Goal: Task Accomplishment & Management: Complete application form

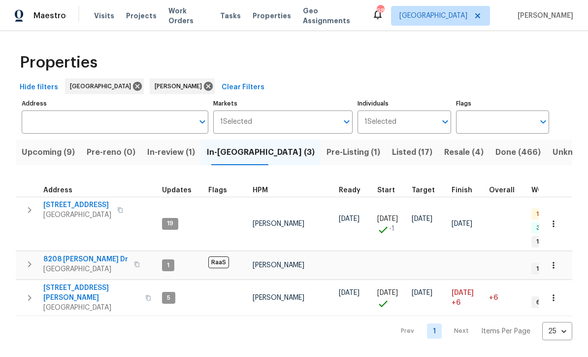
scroll to position [26, 0]
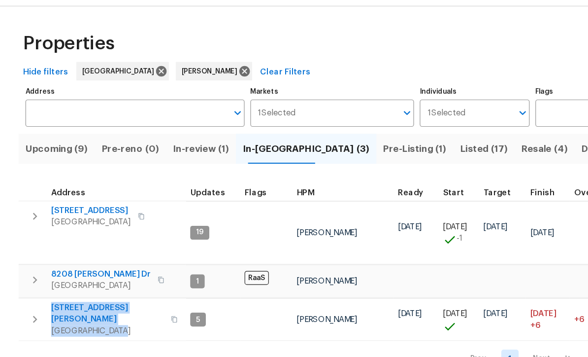
click at [67, 316] on div "Prev 1 Next Items Per Page 25 25 ​" at bounding box center [294, 328] width 557 height 24
click at [61, 283] on span "422 Marty Ln" at bounding box center [91, 293] width 96 height 20
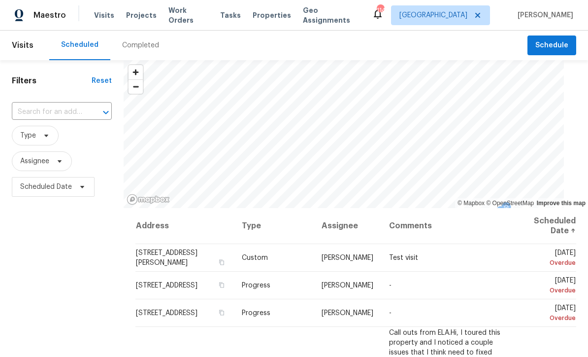
scroll to position [0, 0]
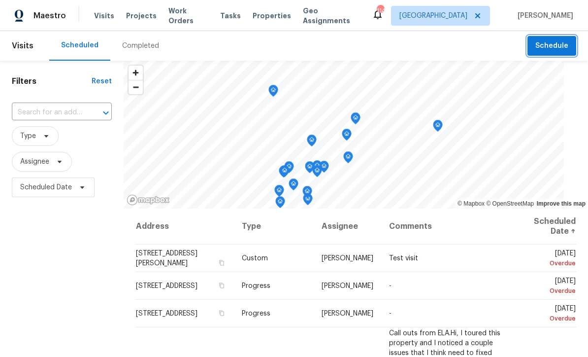
click at [550, 40] on span "Schedule" at bounding box center [552, 46] width 33 height 12
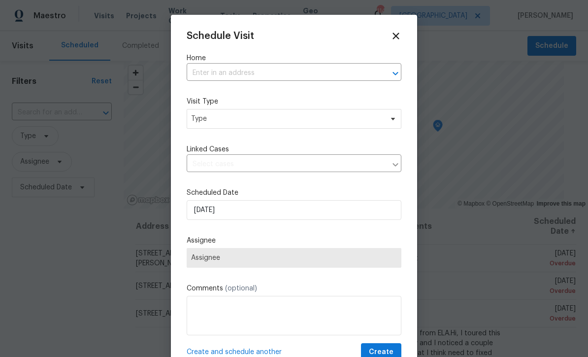
click at [201, 68] on input "text" at bounding box center [280, 73] width 187 height 15
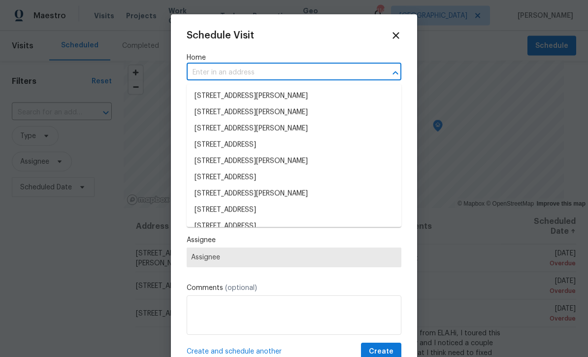
click at [206, 70] on input "text" at bounding box center [280, 73] width 187 height 15
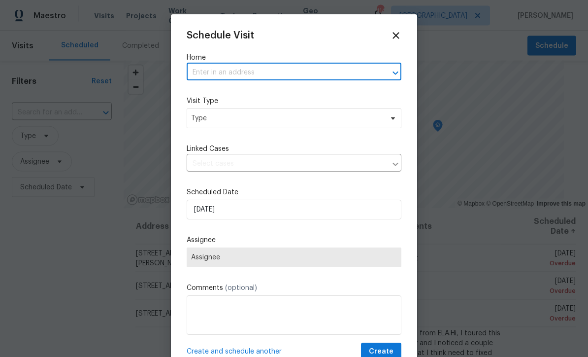
paste input "422 Marty Ln Dallas, GA 30132"
type input "422 Marty Ln Dallas, GA 30132"
click at [221, 95] on li "[STREET_ADDRESS][PERSON_NAME]" at bounding box center [294, 96] width 215 height 16
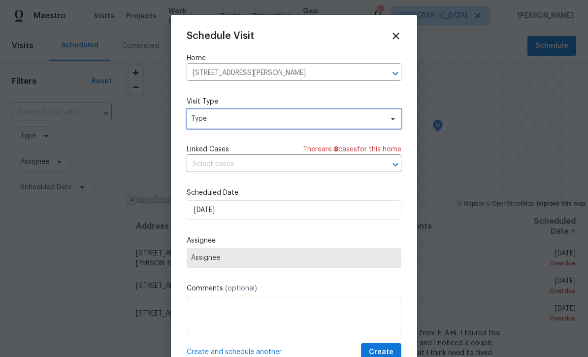
click at [211, 121] on span "Type" at bounding box center [287, 119] width 192 height 10
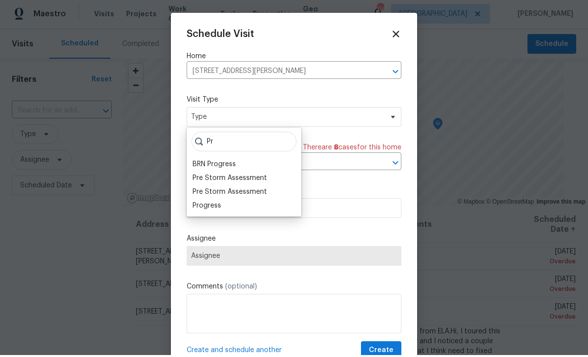
scroll to position [2, 0]
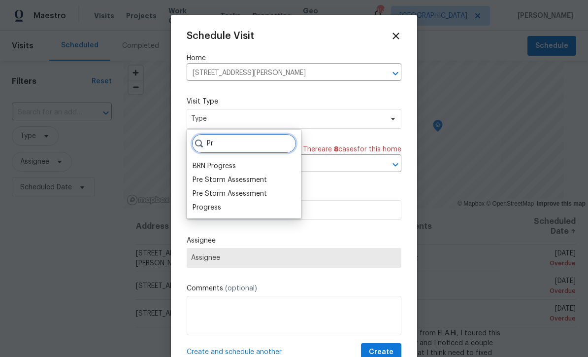
type input "Pr"
click at [203, 205] on div "Progress" at bounding box center [207, 207] width 29 height 10
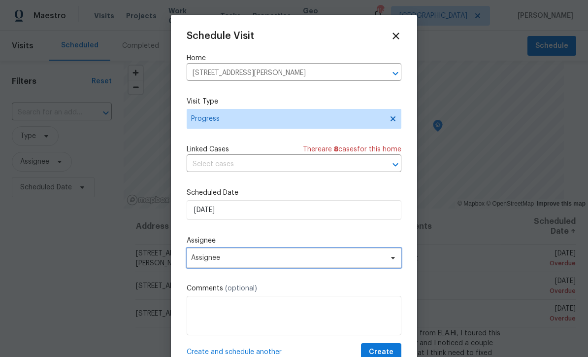
click at [199, 260] on span "Assignee" at bounding box center [287, 258] width 193 height 8
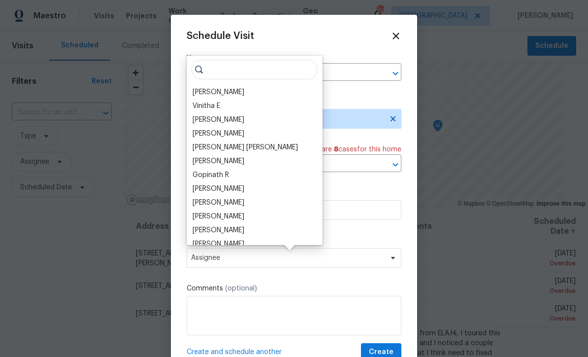
scroll to position [1, 0]
click at [203, 88] on div "[PERSON_NAME]" at bounding box center [219, 92] width 52 height 10
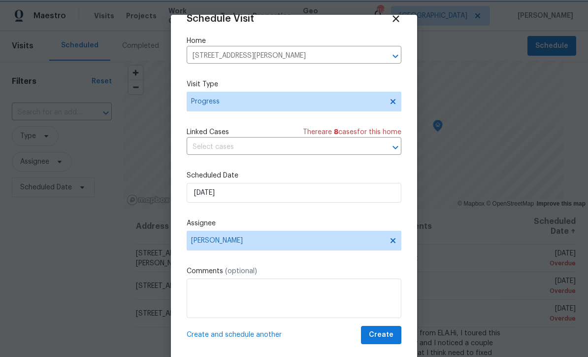
scroll to position [19, 0]
click at [382, 336] on span "Create" at bounding box center [381, 335] width 25 height 12
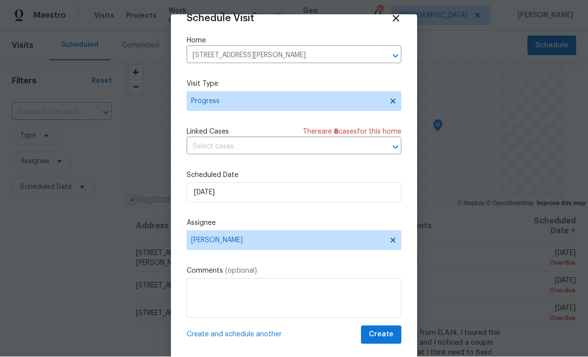
scroll to position [0, 0]
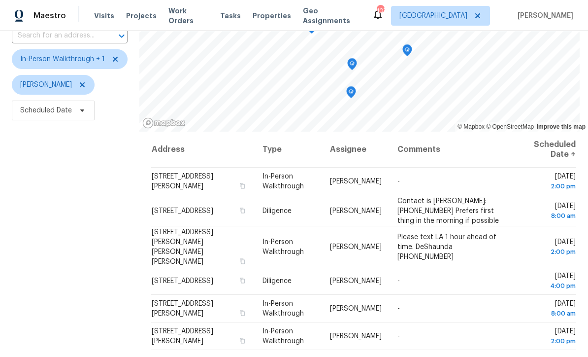
scroll to position [77, 0]
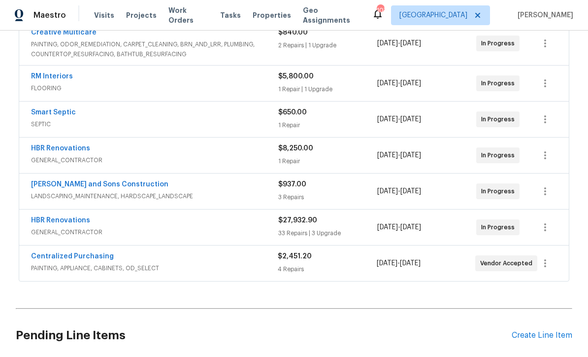
scroll to position [197, 0]
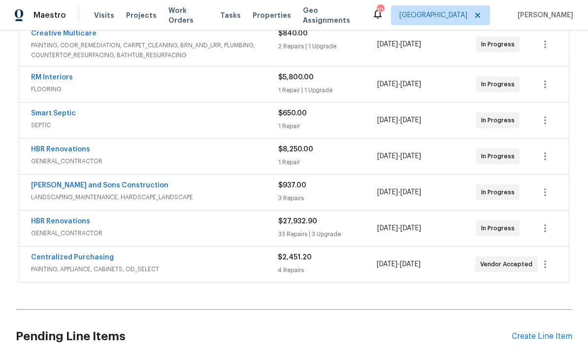
click at [56, 218] on link "HBR Renovations" at bounding box center [60, 221] width 59 height 7
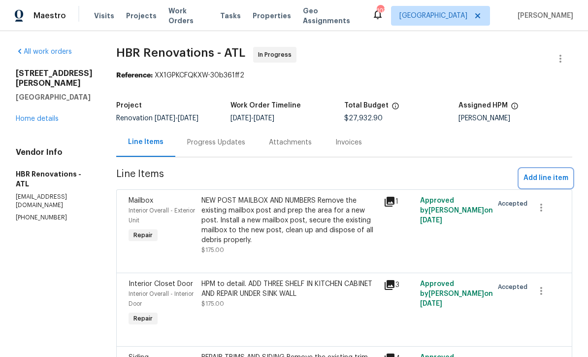
click at [553, 177] on span "Add line item" at bounding box center [546, 178] width 45 height 12
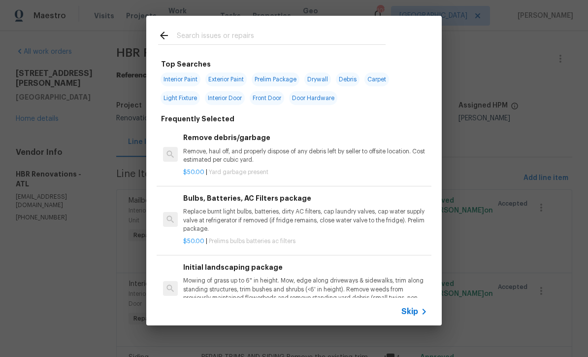
click at [411, 313] on span "Skip" at bounding box center [410, 311] width 17 height 10
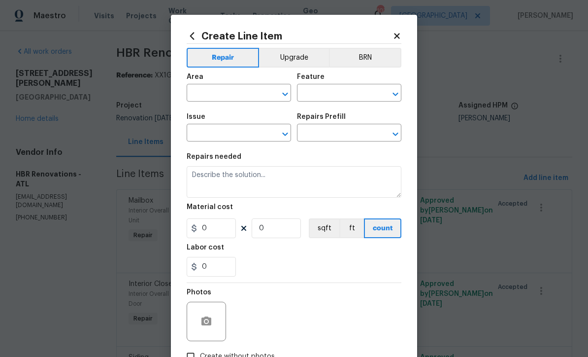
click at [201, 94] on input "text" at bounding box center [225, 93] width 77 height 15
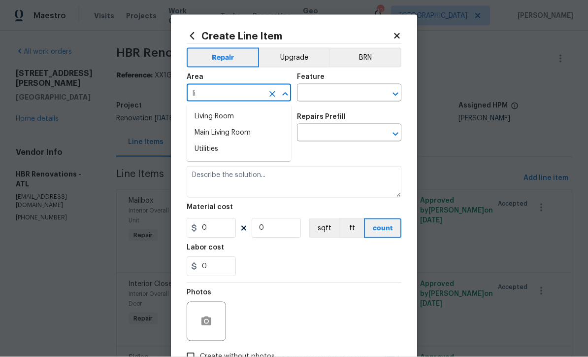
type input "l"
click at [202, 120] on li "Hallway" at bounding box center [239, 116] width 104 height 16
type input "Hallway"
click at [309, 95] on input "text" at bounding box center [335, 93] width 77 height 15
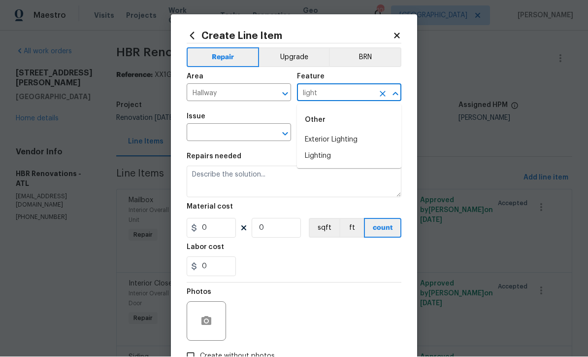
click at [316, 159] on li "Lighting" at bounding box center [349, 156] width 104 height 16
type input "Lighting"
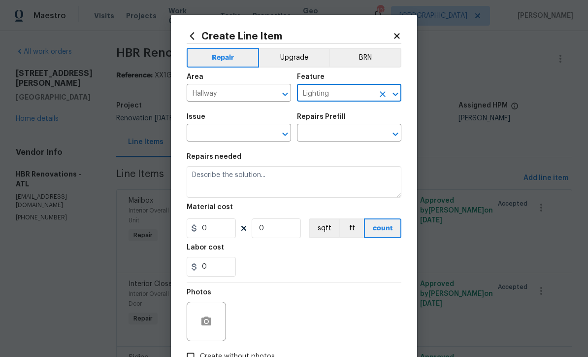
click at [213, 134] on input "text" at bounding box center [225, 133] width 77 height 15
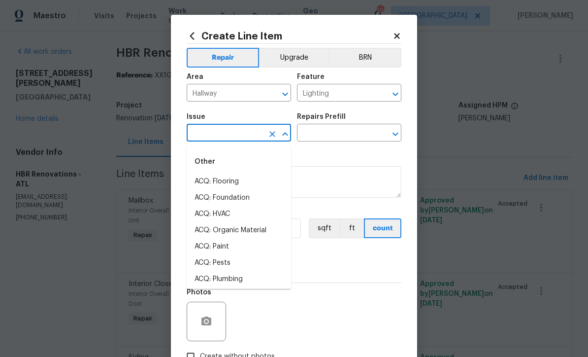
scroll to position [0, 0]
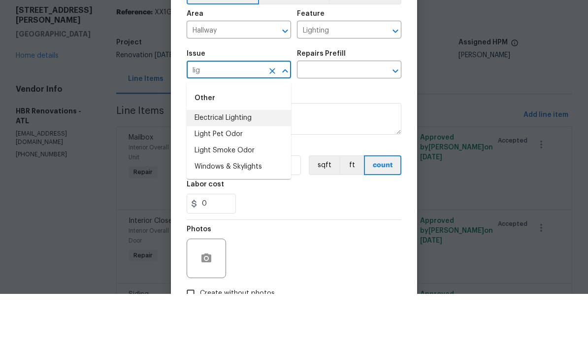
click at [219, 173] on li "Electrical Lighting" at bounding box center [239, 181] width 104 height 16
type input "Electrical Lighting"
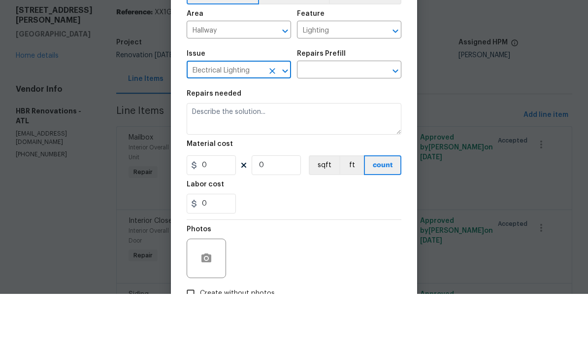
click at [314, 126] on input "text" at bounding box center [335, 133] width 77 height 15
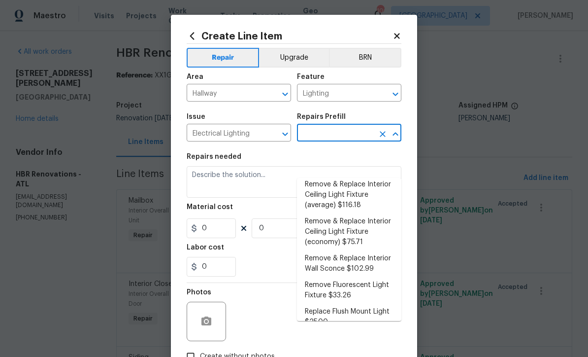
scroll to position [281, 0]
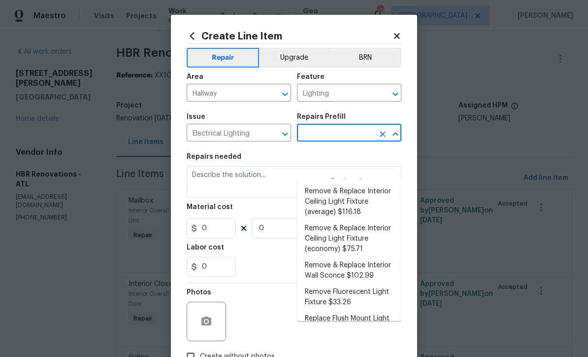
click at [326, 257] on li "Remove & Replace Interior Wall Sconce $102.99" at bounding box center [349, 270] width 104 height 27
type input "Remove & Replace Interior Wall Sconce $102.99"
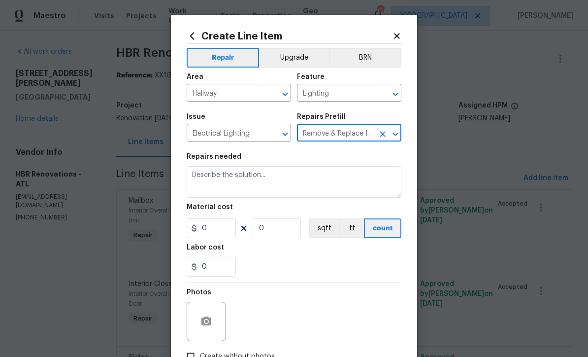
type textarea "Remove the existing interior wall sconce and replace it with new ECONOMY FIXTUR…"
type input "1"
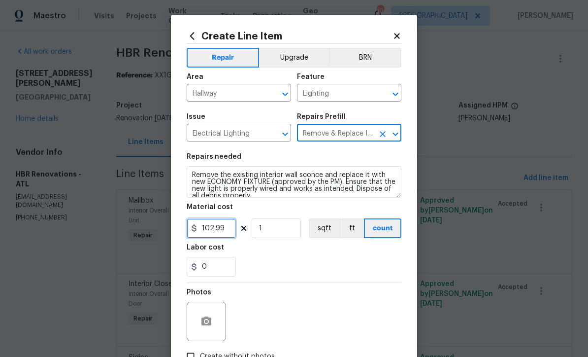
click at [225, 234] on input "102.99" at bounding box center [211, 228] width 49 height 20
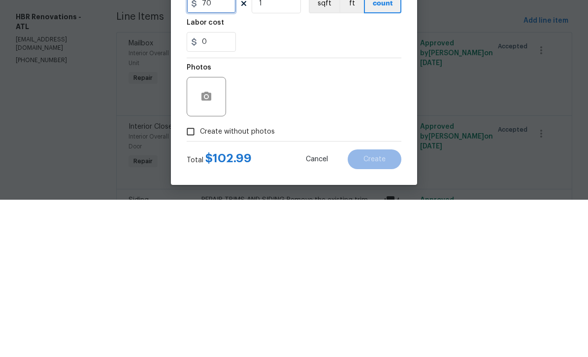
scroll to position [69, 0]
click at [205, 249] on icon "button" at bounding box center [207, 253] width 10 height 9
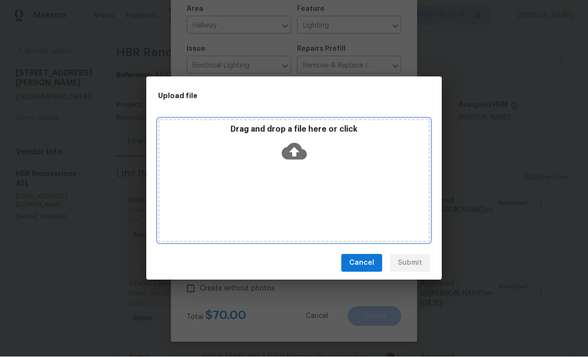
click at [293, 151] on icon at bounding box center [294, 151] width 25 height 25
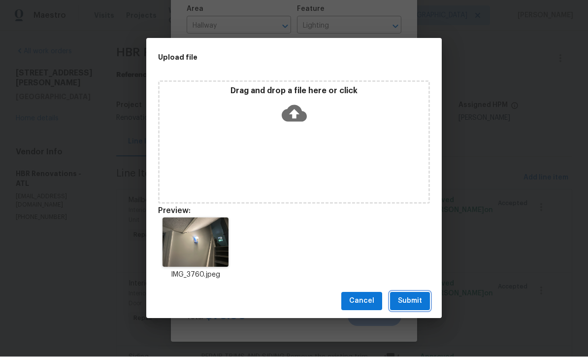
click at [412, 296] on span "Submit" at bounding box center [410, 301] width 24 height 12
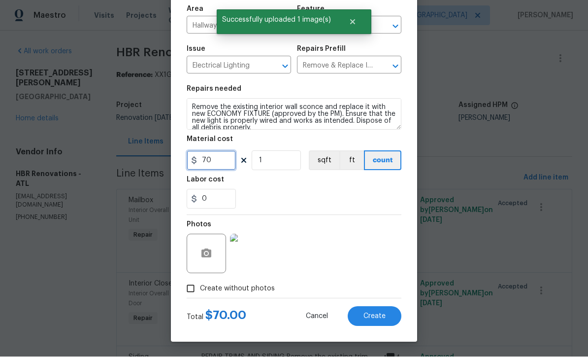
click at [211, 164] on input "70" at bounding box center [211, 161] width 49 height 20
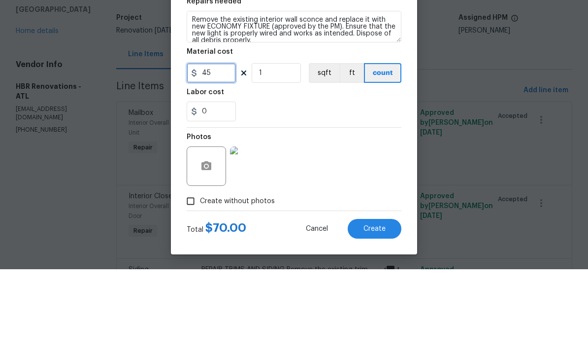
type input "45"
click at [273, 189] on div "0" at bounding box center [294, 199] width 215 height 20
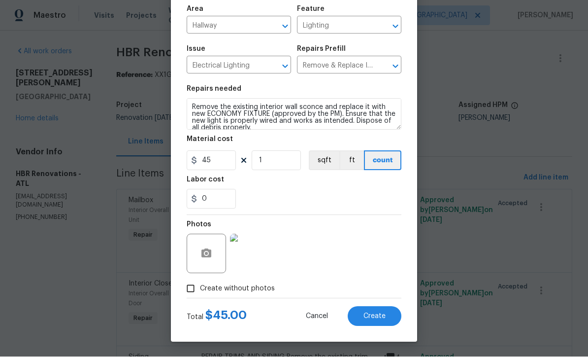
scroll to position [31, 0]
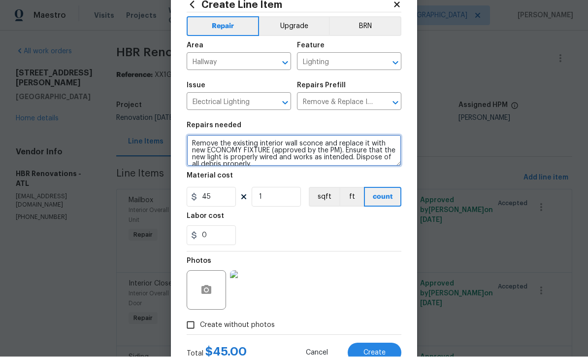
click at [190, 141] on textarea "Remove the existing interior wall sconce and replace it with new ECONOMY FIXTUR…" at bounding box center [294, 151] width 215 height 32
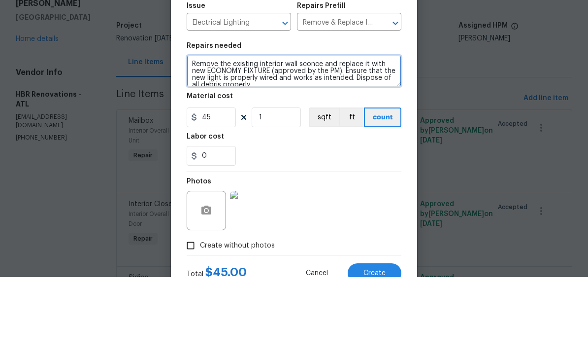
click at [199, 135] on textarea "Remove the existing interior wall sconce and replace it with new ECONOMY FIXTUR…" at bounding box center [294, 151] width 215 height 32
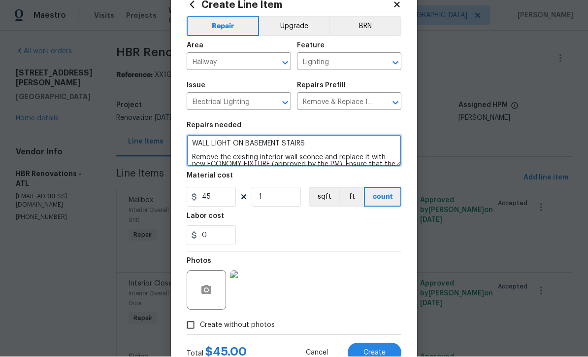
type textarea "WALL LIGHT ON BASEMENT STAIRS Remove the existing interior wall sconce and repl…"
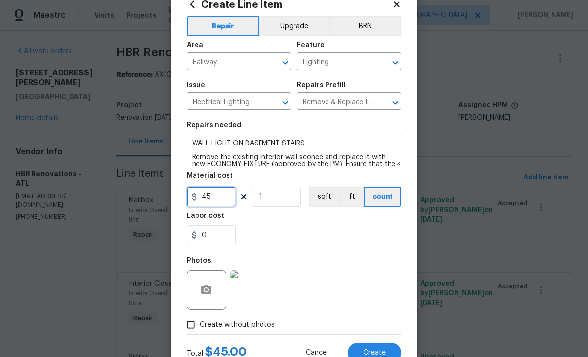
click at [211, 202] on input "45" at bounding box center [211, 197] width 49 height 20
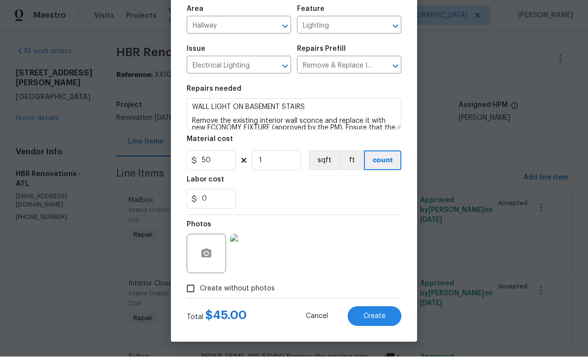
scroll to position [69, 0]
type input "50"
click at [277, 209] on section "Repairs needed WALL LIGHT ON BASEMENT STAIRS Remove the existing interior wall …" at bounding box center [294, 147] width 215 height 135
click at [369, 308] on button "Create" at bounding box center [375, 316] width 54 height 20
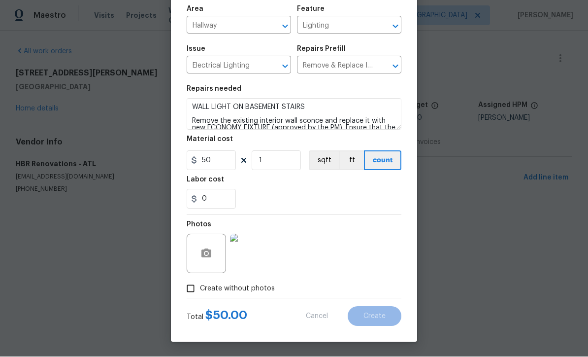
type input "0"
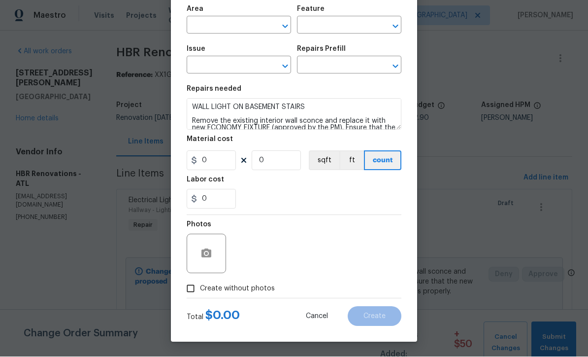
scroll to position [0, 0]
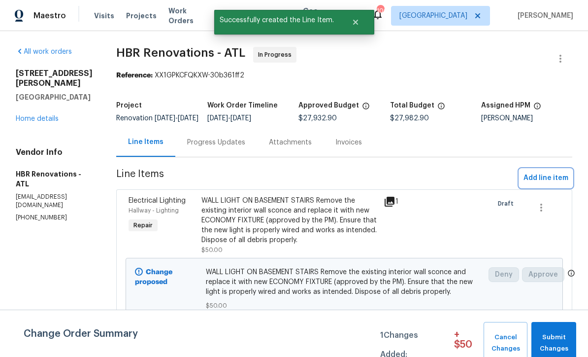
click at [558, 184] on span "Add line item" at bounding box center [546, 178] width 45 height 12
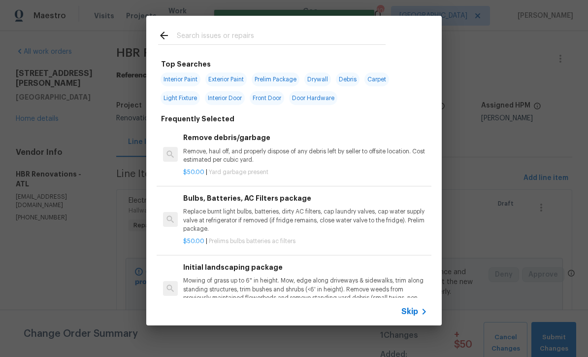
click at [417, 312] on span "Skip" at bounding box center [410, 311] width 17 height 10
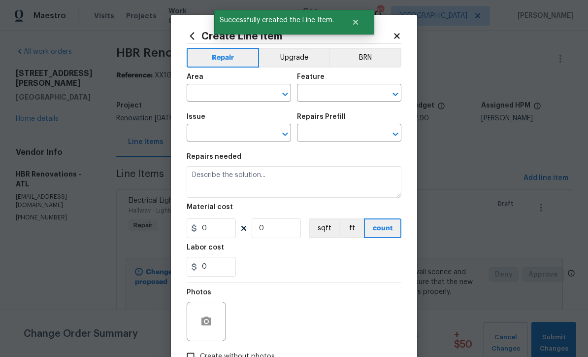
click at [199, 92] on input "text" at bounding box center [225, 93] width 77 height 15
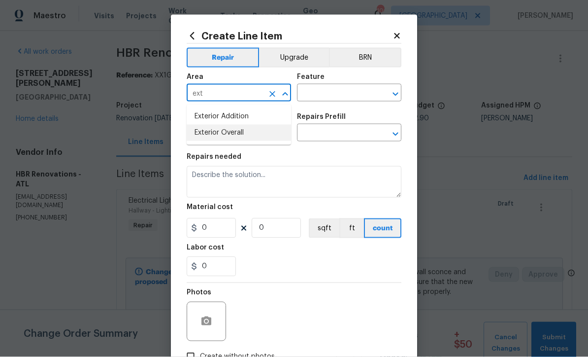
click at [215, 132] on li "Exterior Overall" at bounding box center [239, 133] width 104 height 16
type input "Exterior Overall"
click at [311, 94] on input "text" at bounding box center [335, 93] width 77 height 15
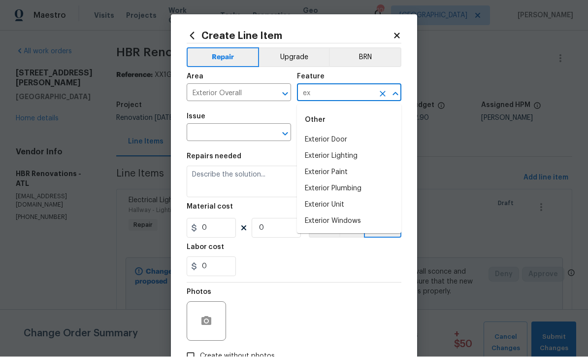
click at [319, 140] on li "Exterior Door" at bounding box center [349, 140] width 104 height 16
type input "Exterior Door"
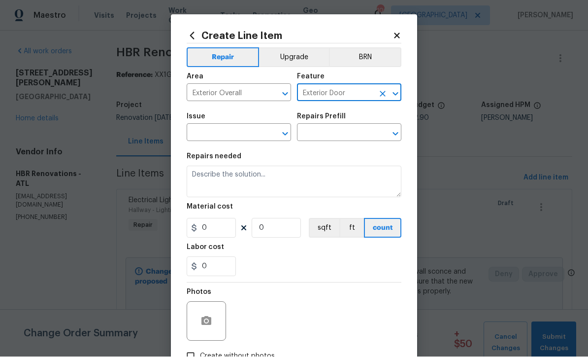
scroll to position [0, 0]
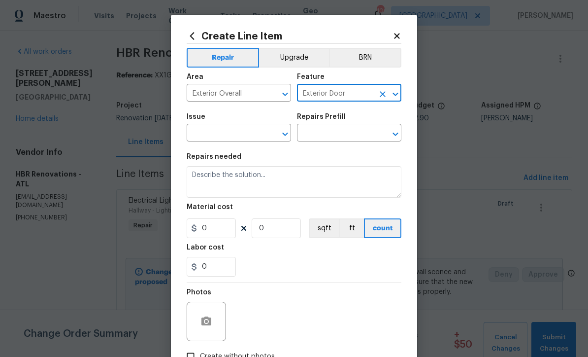
click at [208, 135] on input "text" at bounding box center [225, 133] width 77 height 15
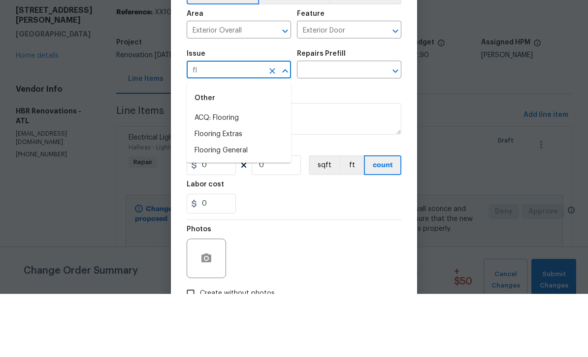
type input "f"
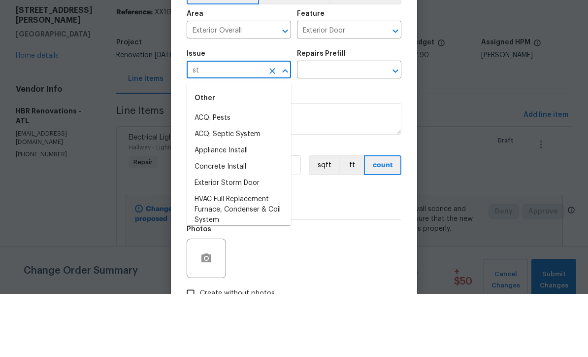
type input "s"
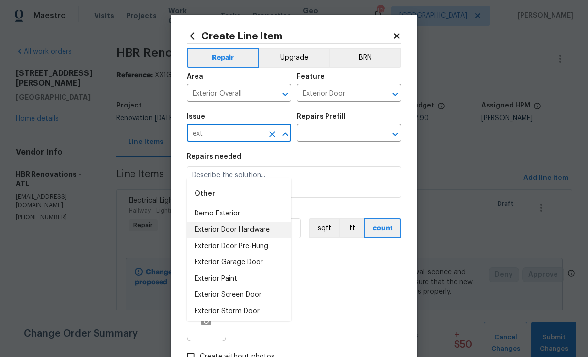
click at [221, 222] on li "Exterior Door Hardware" at bounding box center [239, 230] width 104 height 16
type input "Exterior Door Hardware"
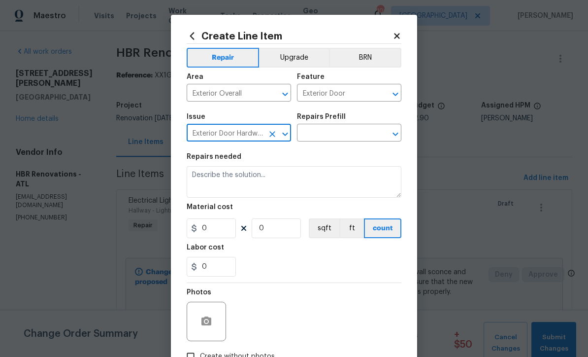
click at [328, 137] on input "text" at bounding box center [335, 133] width 77 height 15
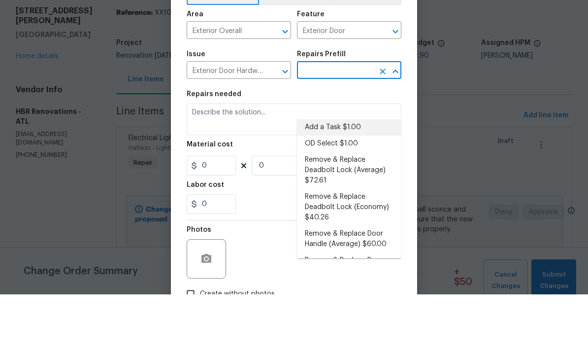
click at [327, 182] on li "Add a Task $1.00" at bounding box center [349, 190] width 104 height 16
type input "Add a Task $1.00"
type input "Interior Door"
type textarea "HPM to detail"
type input "1"
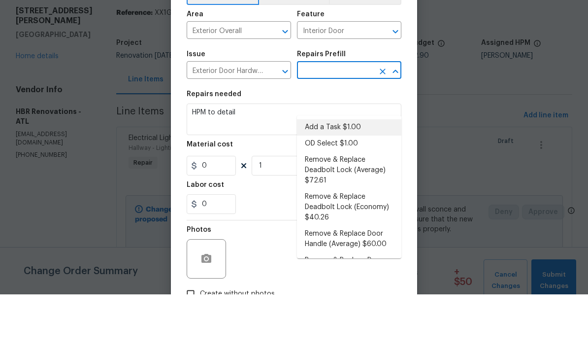
type input "Add a Task $1.00"
type input "1"
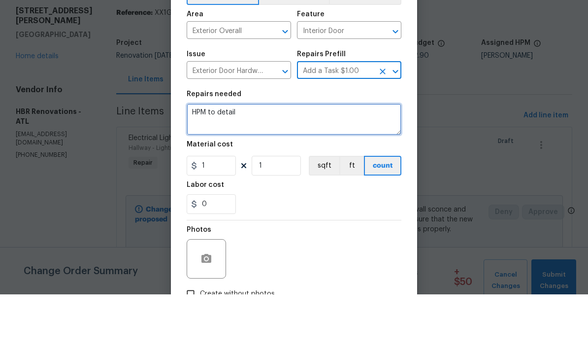
click at [251, 166] on textarea "HPM to detail" at bounding box center [294, 182] width 215 height 32
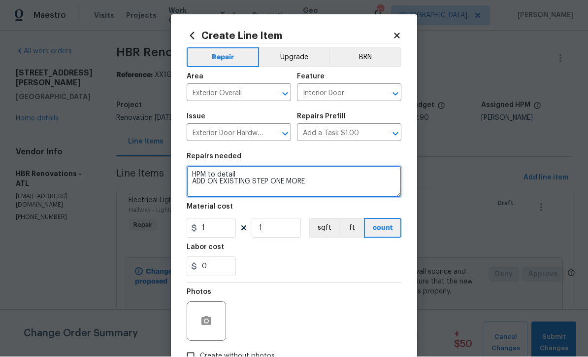
type textarea "HPM to detail ADD ON EXISTING STEP ONE MORE"
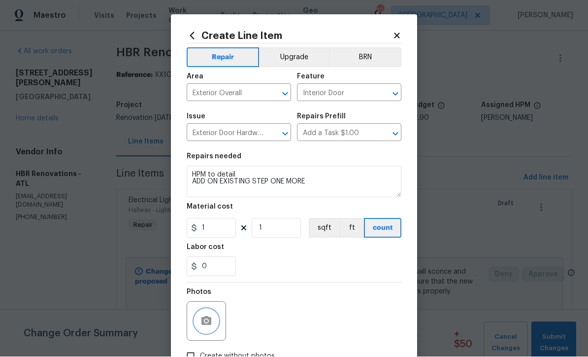
click at [203, 320] on icon "button" at bounding box center [207, 320] width 10 height 9
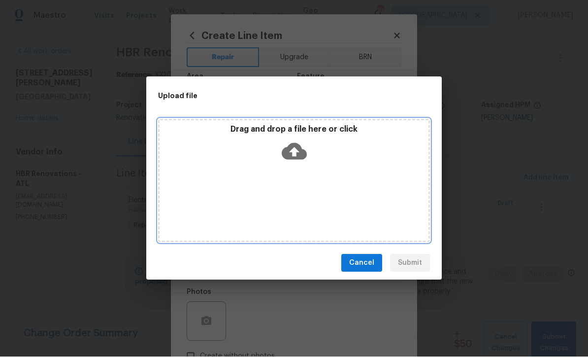
click at [291, 145] on icon at bounding box center [294, 151] width 25 height 17
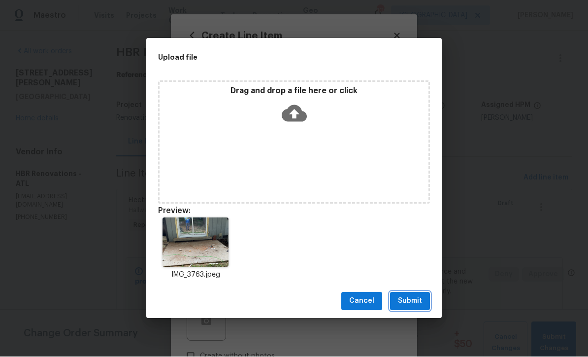
click at [409, 299] on span "Submit" at bounding box center [410, 301] width 24 height 12
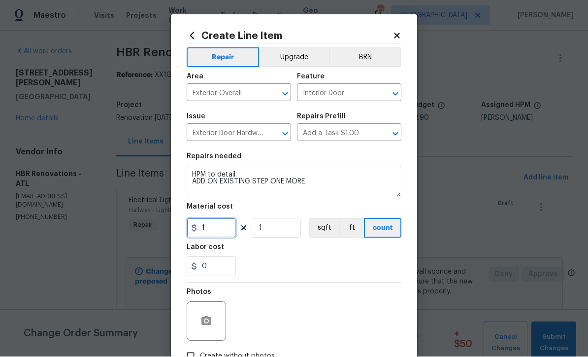
click at [207, 231] on input "1" at bounding box center [211, 228] width 49 height 20
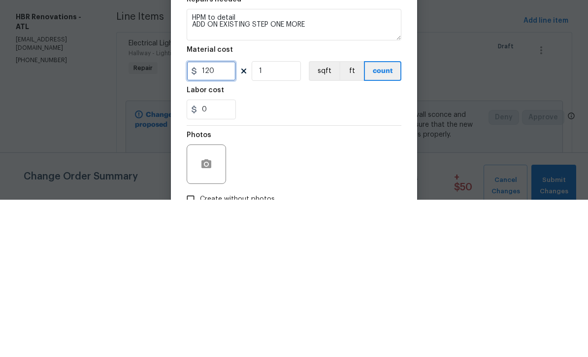
type input "120"
click at [261, 257] on div "0" at bounding box center [294, 267] width 215 height 20
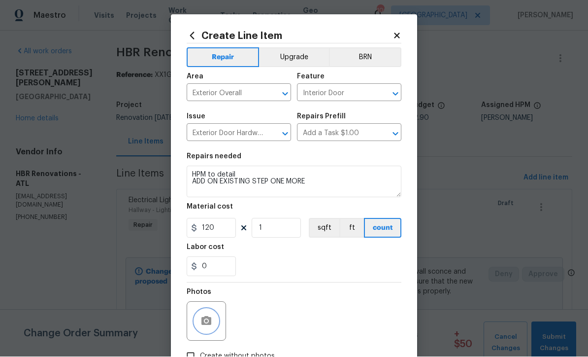
click at [201, 317] on icon "button" at bounding box center [207, 321] width 12 height 12
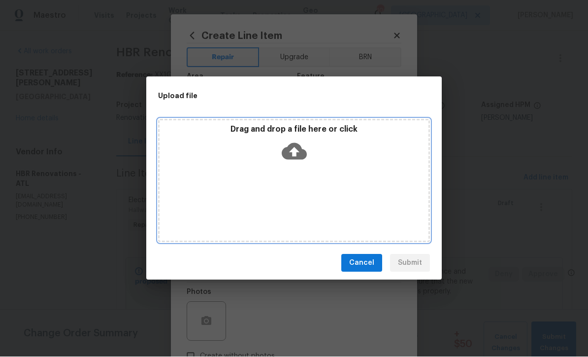
click at [291, 151] on icon at bounding box center [294, 151] width 25 height 25
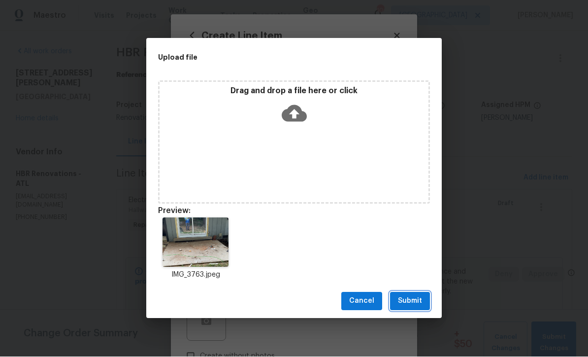
click at [410, 297] on span "Submit" at bounding box center [410, 301] width 24 height 12
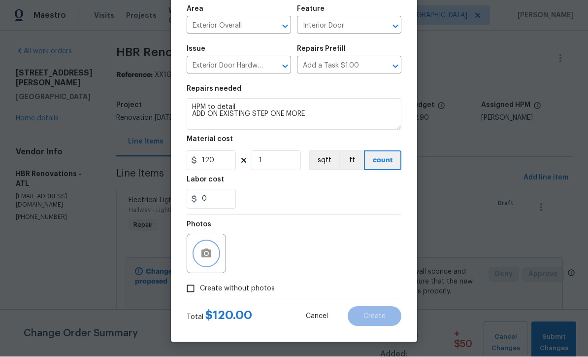
scroll to position [69, 0]
click at [204, 249] on icon "button" at bounding box center [207, 254] width 12 height 12
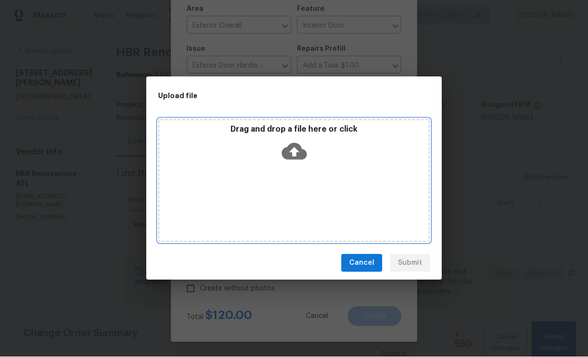
click at [288, 151] on icon at bounding box center [294, 151] width 25 height 17
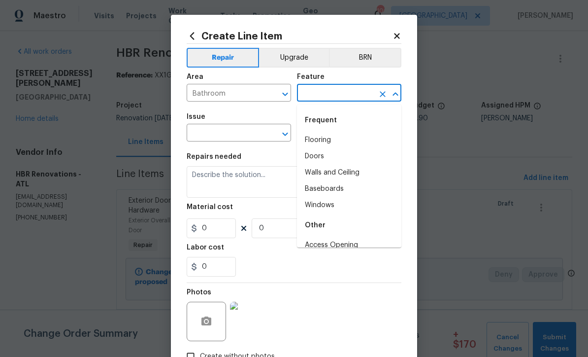
scroll to position [0, 0]
type input "r"
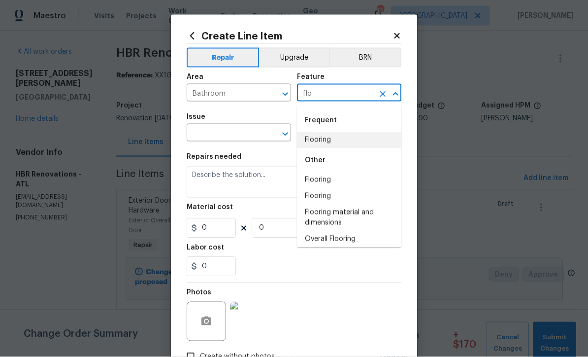
click at [318, 138] on li "Flooring" at bounding box center [349, 140] width 104 height 16
type input "Flooring"
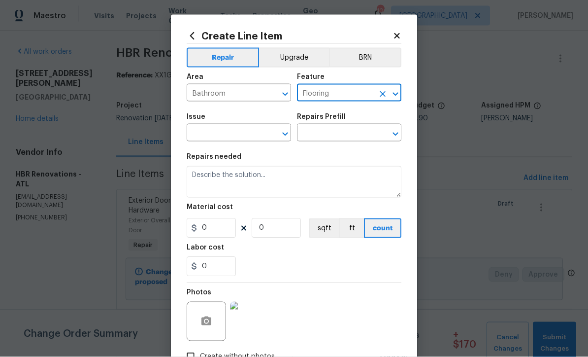
click at [215, 131] on input "text" at bounding box center [225, 133] width 77 height 15
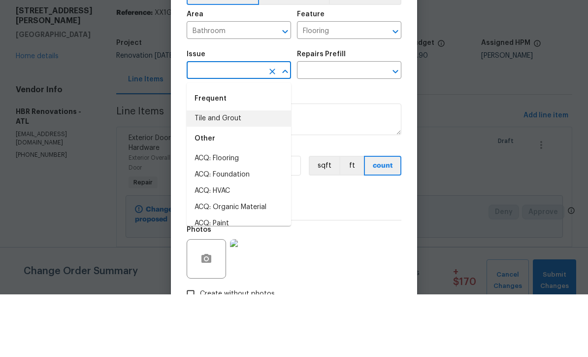
click at [214, 173] on li "Tile and Grout" at bounding box center [239, 181] width 104 height 16
type input "Tile and Grout"
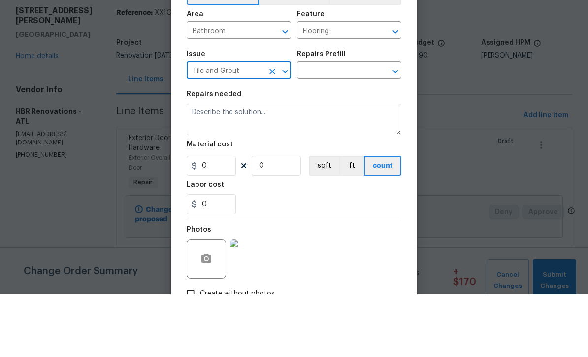
click at [319, 126] on input "text" at bounding box center [335, 133] width 77 height 15
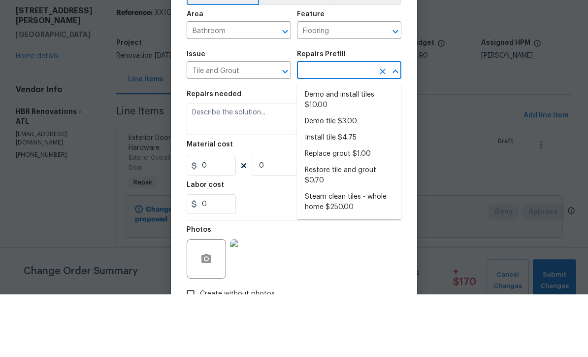
click at [331, 149] on li "Demo and install tiles $10.00" at bounding box center [349, 162] width 104 height 27
type input "Demo and install tiles $10.00"
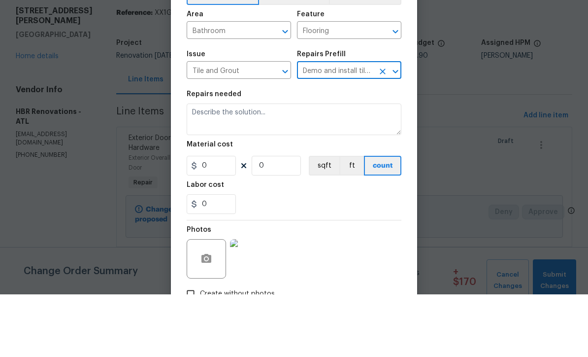
type input "Overall Flooring"
type input "1"
type input "Demo and install tiles $10.00"
type input "10"
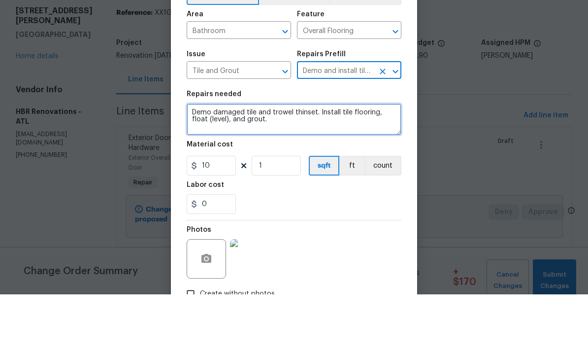
click at [190, 166] on textarea "Demo damaged tile and trowel thinset. Install tile flooring, float (level), and…" at bounding box center [294, 182] width 215 height 32
click at [199, 166] on textarea "Demo damaged tile and trowel thinset. Install tile flooring, float (level), and…" at bounding box center [294, 182] width 215 height 32
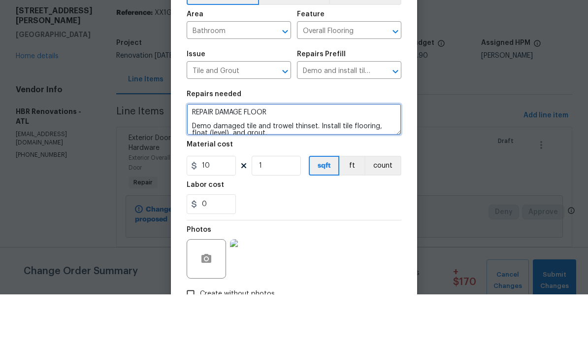
click at [190, 166] on textarea "REPAIR DAMAGE FLOOR Demo damaged tile and trowel thinset. Install tile flooring…" at bounding box center [294, 182] width 215 height 32
click at [222, 166] on textarea "REMOVE TILES IN HALLWAY BATHROOM REPAIR DAMAGE FLOOR Demo damaged tile and trow…" at bounding box center [294, 182] width 215 height 32
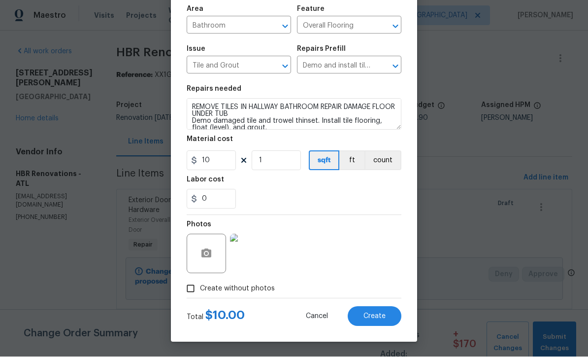
scroll to position [69, 0]
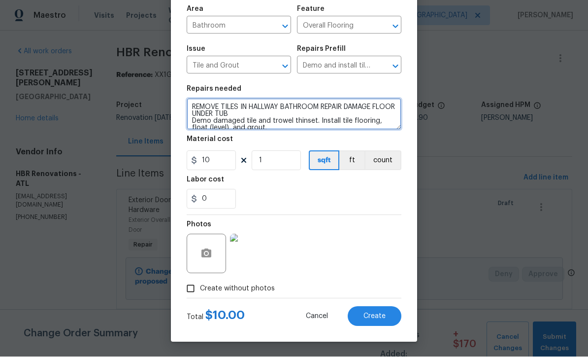
type textarea "REMOVE TILES IN HALLWAY BATHROOM REPAIR DAMAGE FLOOR UNDER TUB Demo damaged til…"
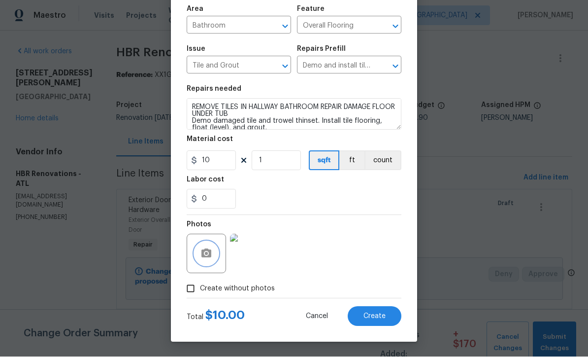
click at [206, 251] on icon "button" at bounding box center [207, 254] width 12 height 12
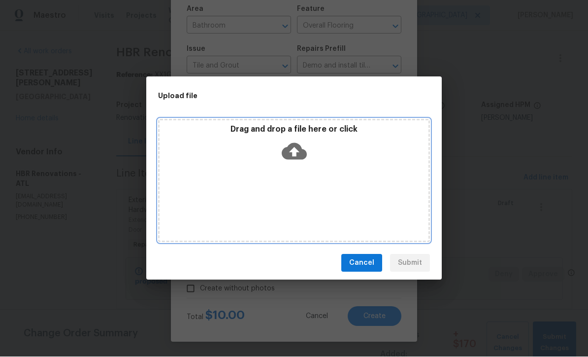
click at [290, 147] on icon at bounding box center [294, 151] width 25 height 17
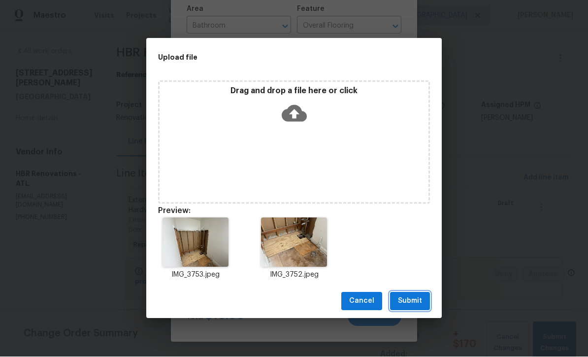
click at [411, 299] on span "Submit" at bounding box center [410, 301] width 24 height 12
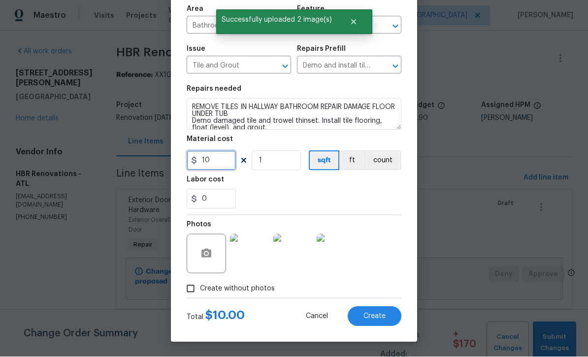
click at [217, 160] on input "10" at bounding box center [211, 161] width 49 height 20
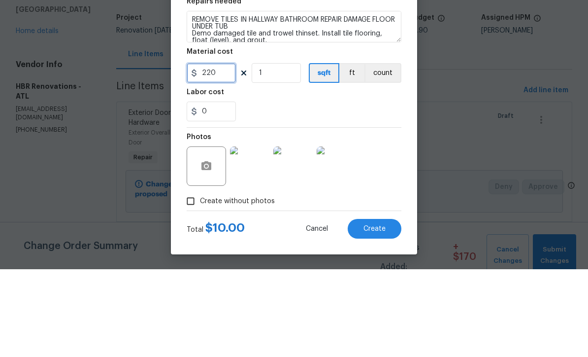
type input "220"
click at [259, 189] on div "0" at bounding box center [294, 199] width 215 height 20
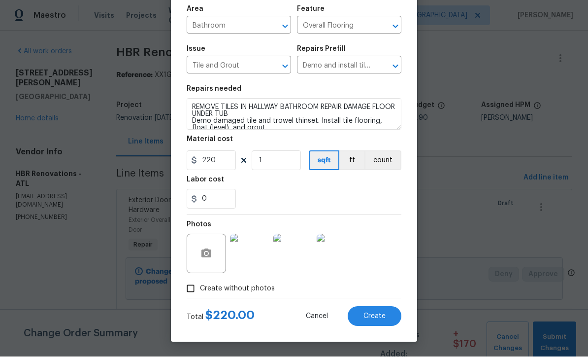
click at [373, 309] on button "Create" at bounding box center [375, 316] width 54 height 20
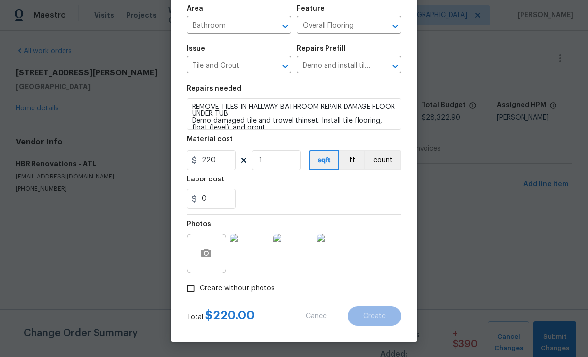
scroll to position [0, 0]
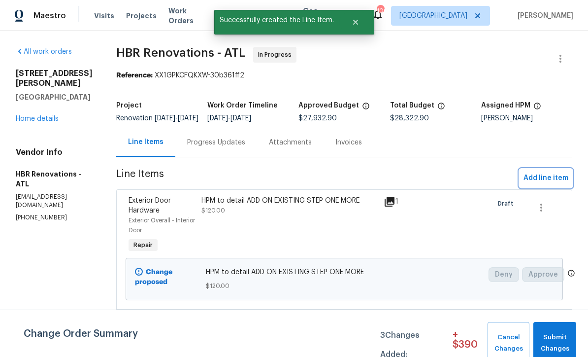
click at [552, 184] on span "Add line item" at bounding box center [546, 178] width 45 height 12
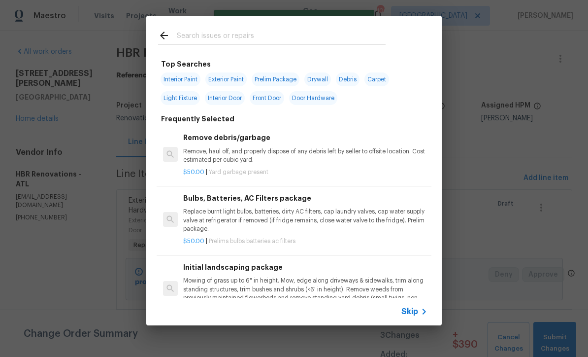
click at [415, 313] on span "Skip" at bounding box center [410, 311] width 17 height 10
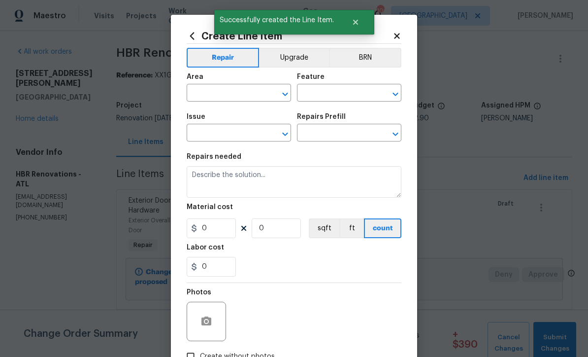
click at [209, 93] on input "text" at bounding box center [225, 93] width 77 height 15
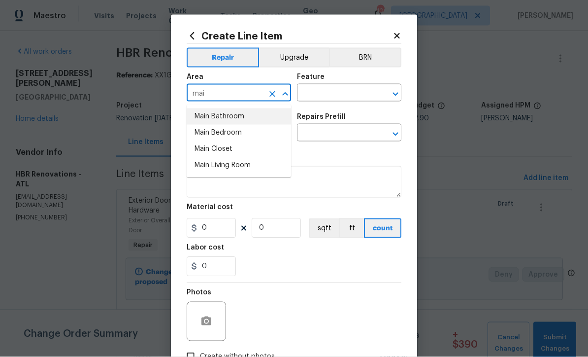
click at [214, 114] on li "Main Bathroom" at bounding box center [239, 116] width 104 height 16
type input "Main Bathroom"
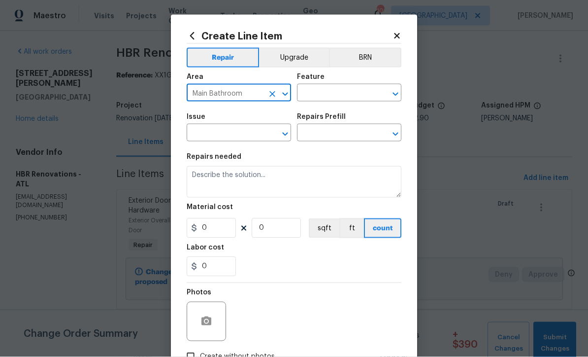
click at [310, 92] on input "text" at bounding box center [335, 93] width 77 height 15
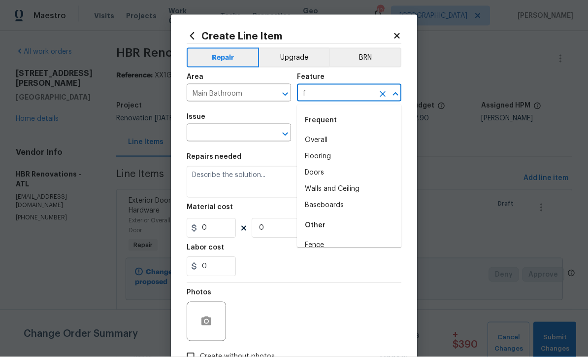
click at [314, 137] on li "Overall" at bounding box center [349, 140] width 104 height 16
type input "Overall"
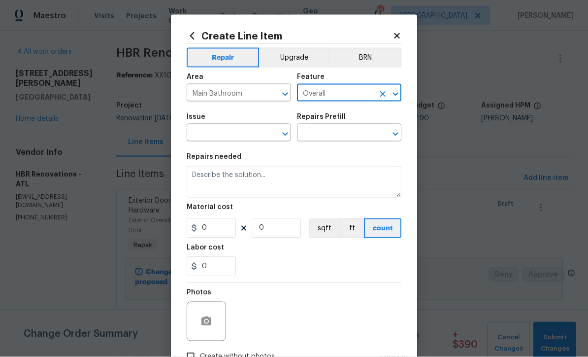
click at [219, 130] on input "text" at bounding box center [225, 133] width 77 height 15
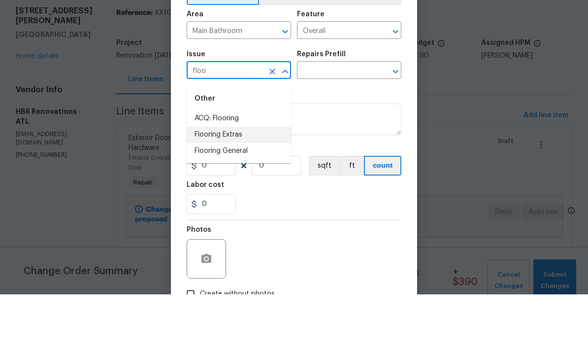
click at [215, 189] on li "Flooring Extras" at bounding box center [239, 197] width 104 height 16
type input "Flooring Extras"
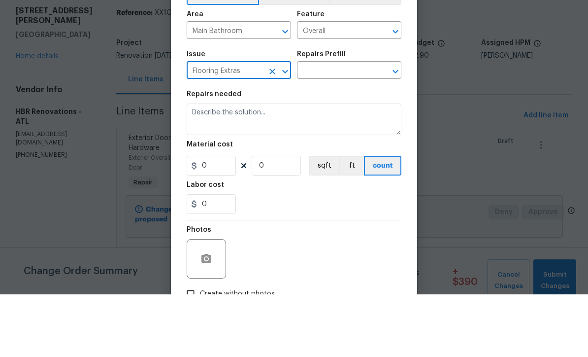
click at [310, 126] on input "text" at bounding box center [335, 133] width 77 height 15
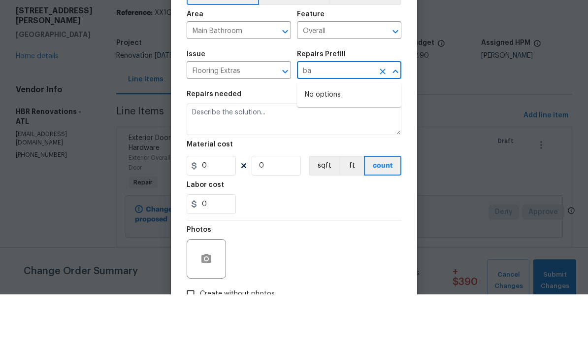
type input "b"
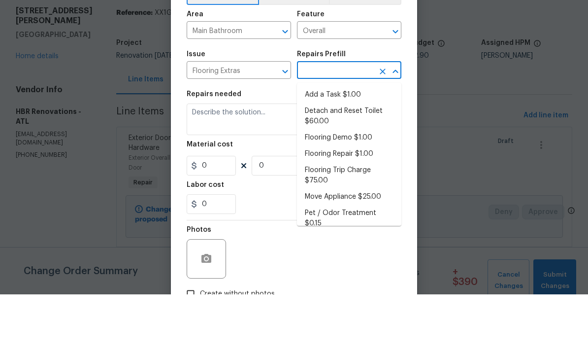
click at [271, 131] on icon "Clear" at bounding box center [272, 134] width 6 height 6
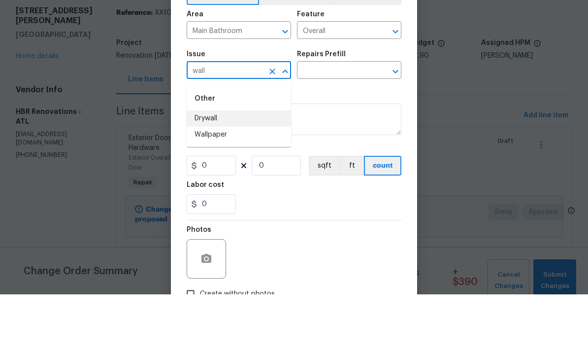
click at [203, 173] on li "Drywall" at bounding box center [239, 181] width 104 height 16
type input "Drywall"
click at [317, 126] on input "text" at bounding box center [335, 133] width 77 height 15
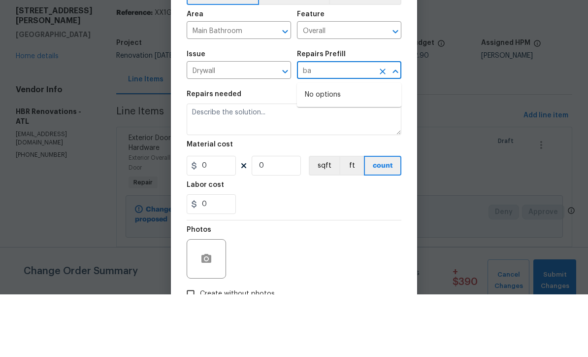
type input "b"
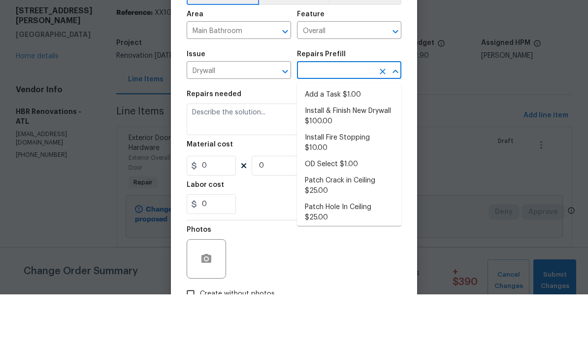
click at [331, 149] on li "Add a Task $1.00" at bounding box center [349, 157] width 104 height 16
type input "Add a Task $1.00"
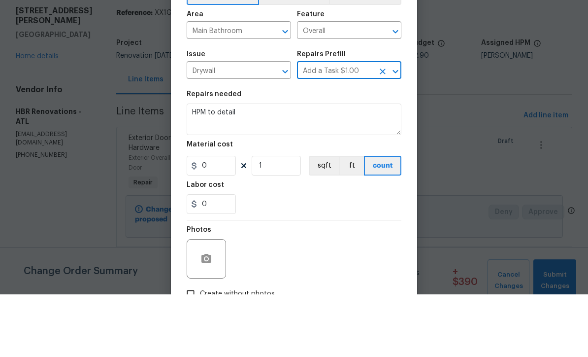
type input "Walls and Ceiling"
type textarea "HPM to detail"
type input "1"
type input "Add a Task $1.00"
type input "1"
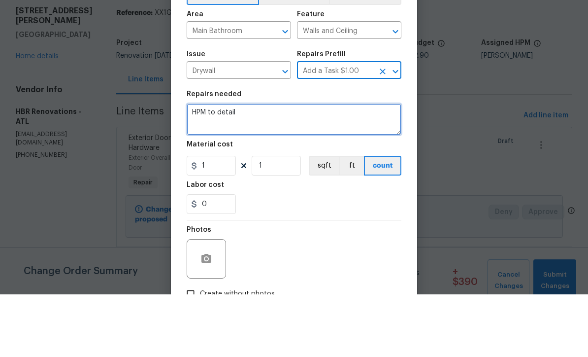
click at [248, 166] on textarea "HPM to detail" at bounding box center [294, 182] width 215 height 32
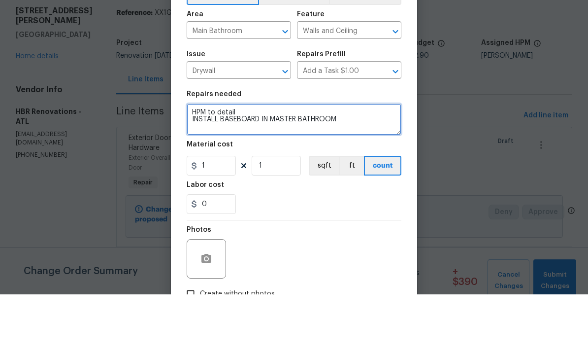
click at [188, 166] on textarea "HPM to detail INSTALL BASEBOARD IN MASTER BATHROOM" at bounding box center [294, 182] width 215 height 32
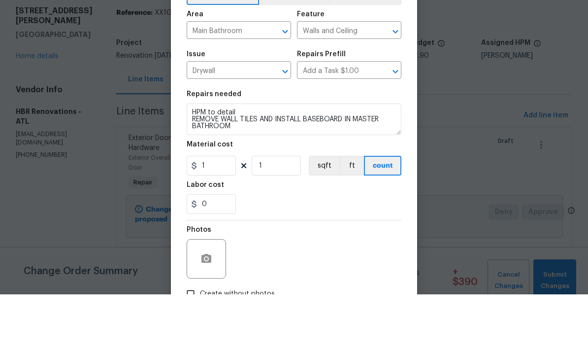
scroll to position [33, 0]
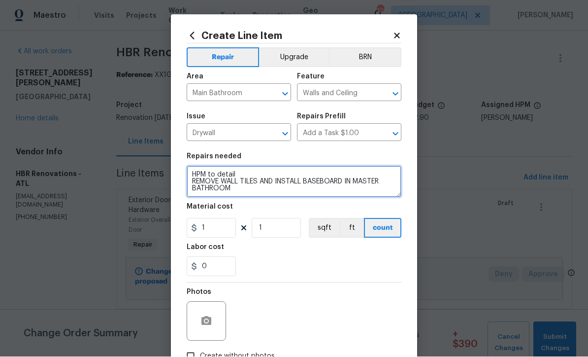
type textarea "HPM to detail REMOVE WALL TILES AND INSTALL BASEBOARD IN MASTER BATHROOM"
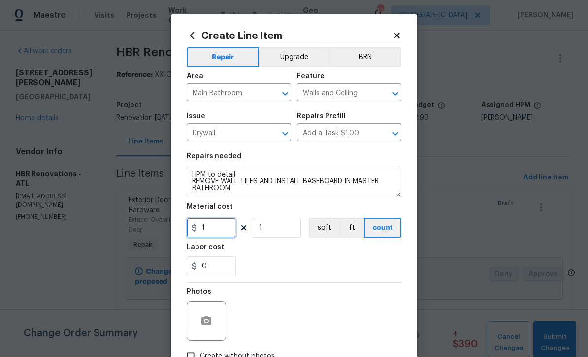
click at [209, 233] on input "1" at bounding box center [211, 228] width 49 height 20
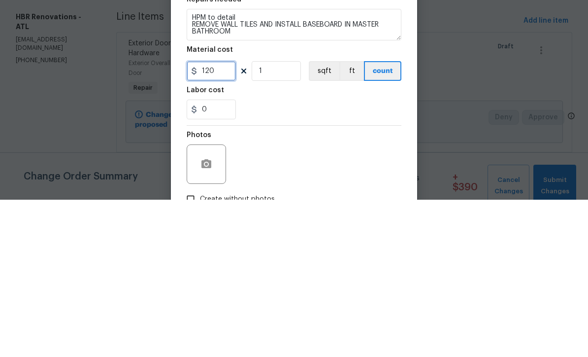
type input "120"
click at [285, 257] on div "0" at bounding box center [294, 267] width 215 height 20
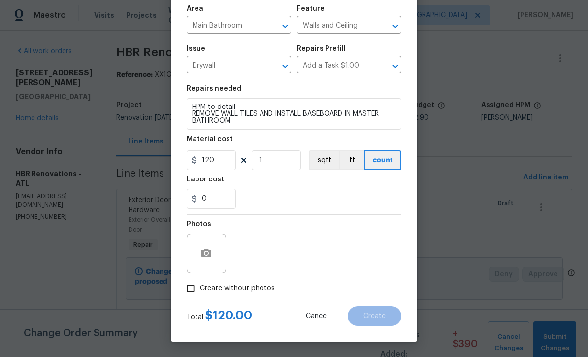
scroll to position [69, 0]
click at [199, 252] on button "button" at bounding box center [207, 254] width 24 height 24
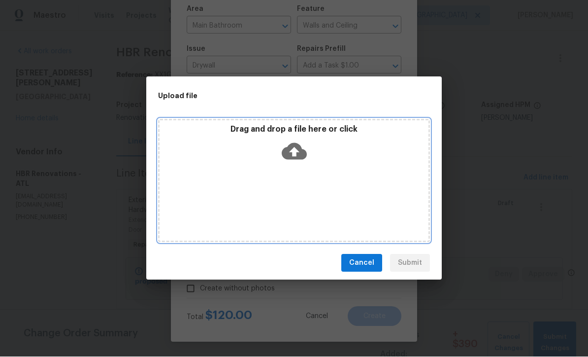
click at [293, 149] on icon at bounding box center [294, 151] width 25 height 25
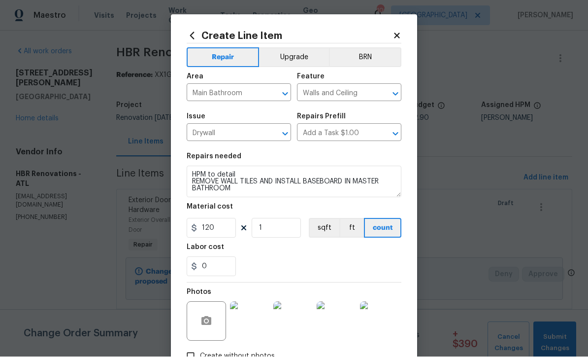
scroll to position [69, 0]
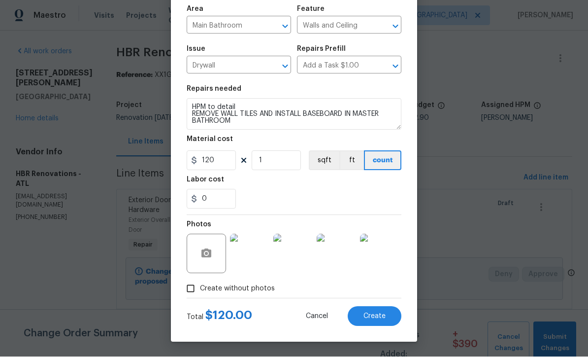
click at [378, 309] on button "Create" at bounding box center [375, 316] width 54 height 20
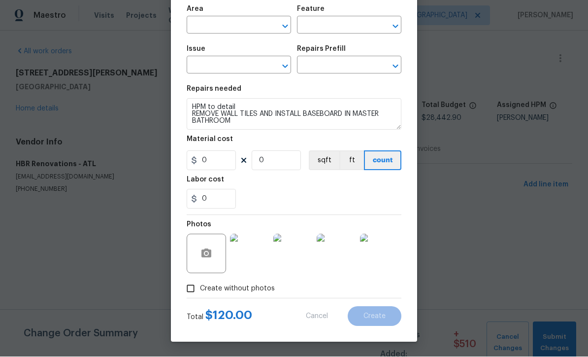
scroll to position [0, 0]
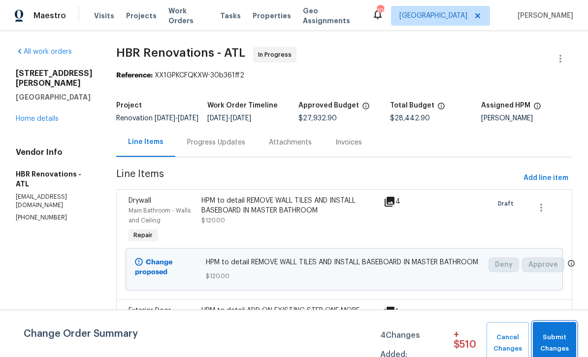
click at [556, 329] on button "Submit Changes" at bounding box center [554, 343] width 43 height 42
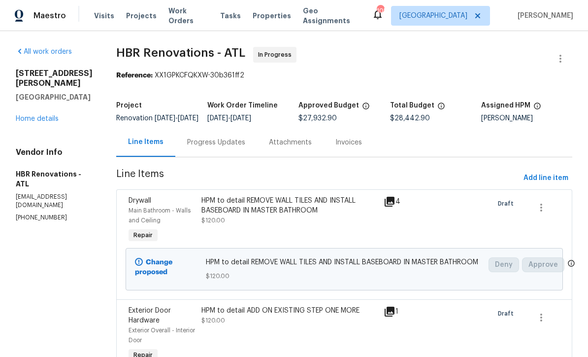
click at [203, 147] on div "Progress Updates" at bounding box center [216, 142] width 58 height 10
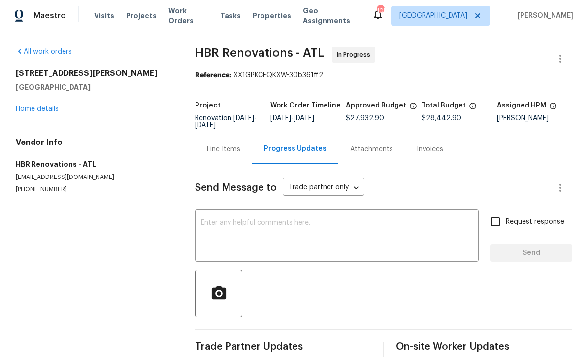
scroll to position [17, 0]
click at [206, 219] on textarea at bounding box center [337, 236] width 272 height 34
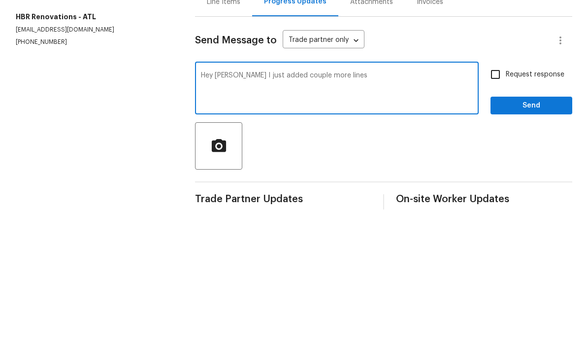
type textarea "Hey Wendy I just added couple more lines"
click at [498, 211] on input "Request response" at bounding box center [495, 221] width 21 height 21
checkbox input "true"
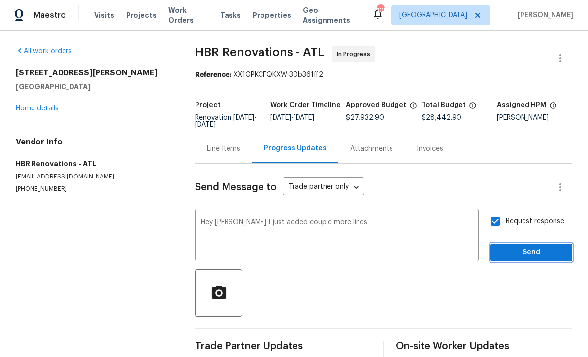
click at [536, 247] on span "Send" at bounding box center [532, 253] width 66 height 12
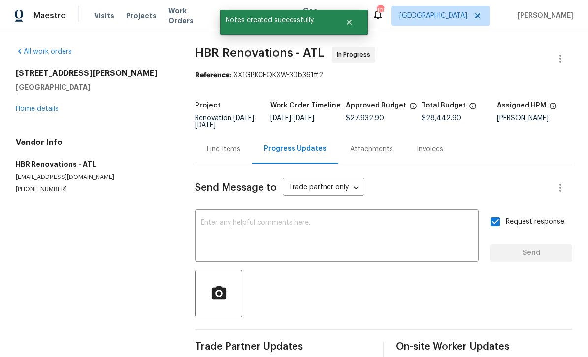
click at [32, 105] on link "Home details" at bounding box center [37, 108] width 43 height 7
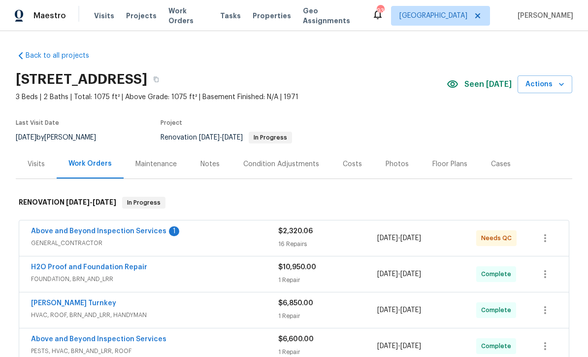
click at [98, 233] on link "Above and Beyond Inspection Services" at bounding box center [98, 231] width 135 height 7
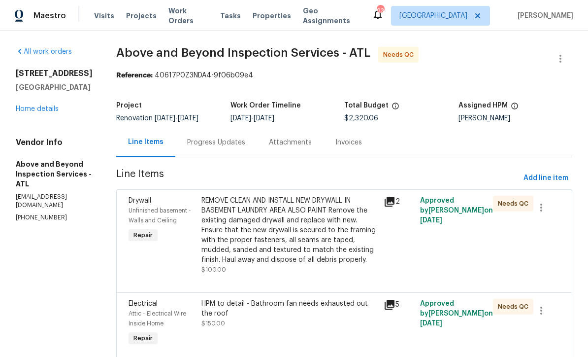
click at [242, 147] on div "Progress Updates" at bounding box center [216, 142] width 58 height 10
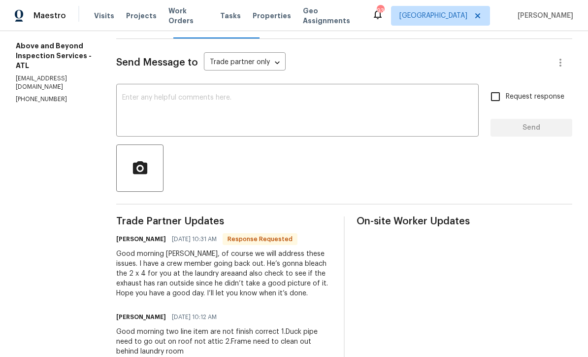
scroll to position [119, 0]
click at [162, 94] on textarea at bounding box center [297, 111] width 351 height 34
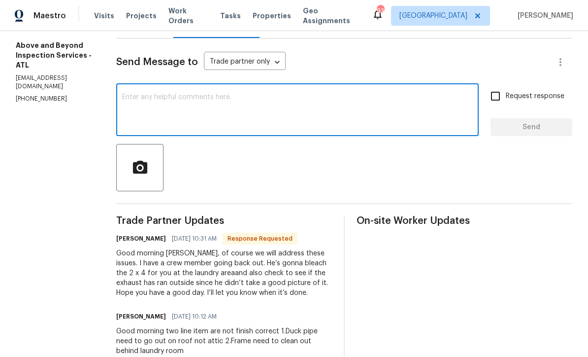
scroll to position [19, 0]
type textarea "Thank you"
click at [503, 93] on input "Request response" at bounding box center [495, 96] width 21 height 21
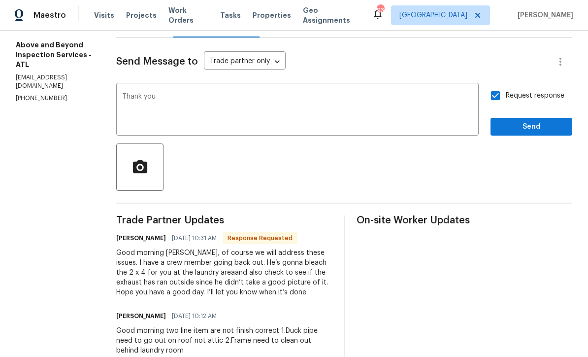
scroll to position [19, 0]
click at [506, 86] on input "Request response" at bounding box center [495, 96] width 21 height 21
checkbox input "false"
click at [541, 121] on span "Send" at bounding box center [532, 127] width 66 height 12
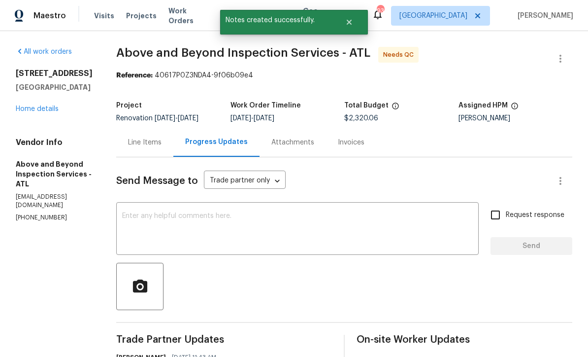
scroll to position [0, 0]
click at [27, 105] on link "Home details" at bounding box center [37, 108] width 43 height 7
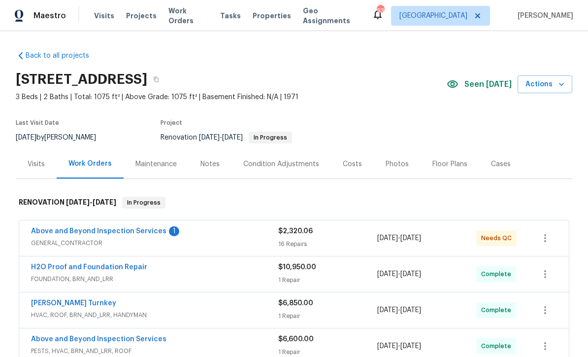
click at [83, 231] on link "Above and Beyond Inspection Services" at bounding box center [98, 231] width 135 height 7
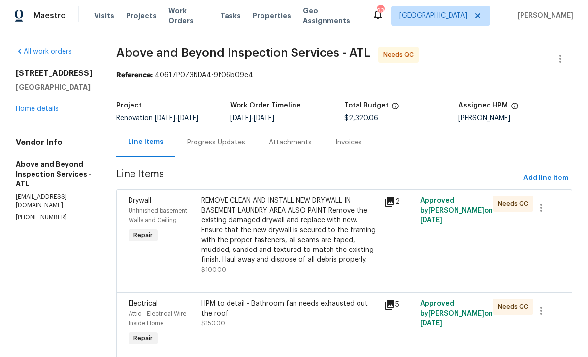
click at [240, 146] on div "Progress Updates" at bounding box center [216, 142] width 58 height 10
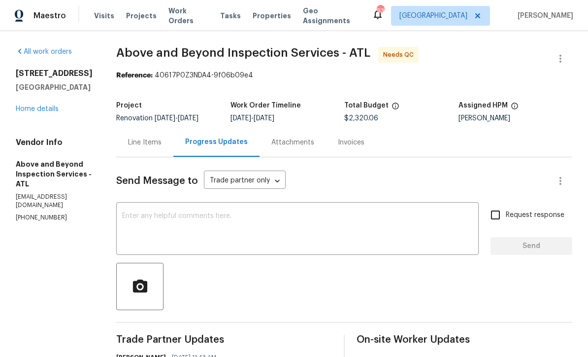
click at [37, 109] on link "Home details" at bounding box center [37, 108] width 43 height 7
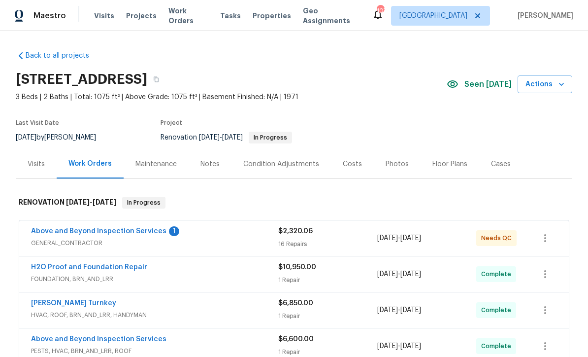
click at [88, 231] on link "Above and Beyond Inspection Services" at bounding box center [98, 231] width 135 height 7
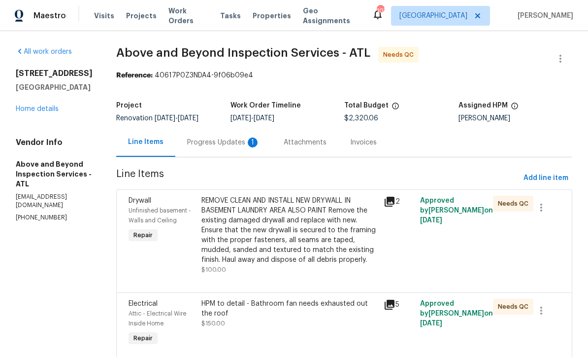
click at [243, 146] on div "Progress Updates 1" at bounding box center [223, 142] width 73 height 10
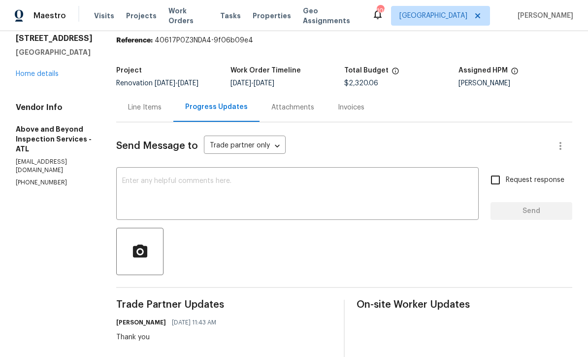
scroll to position [35, 0]
click at [40, 76] on link "Home details" at bounding box center [37, 73] width 43 height 7
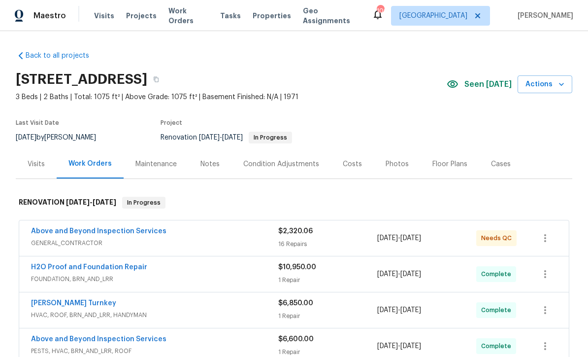
click at [391, 162] on div "Photos" at bounding box center [397, 164] width 23 height 10
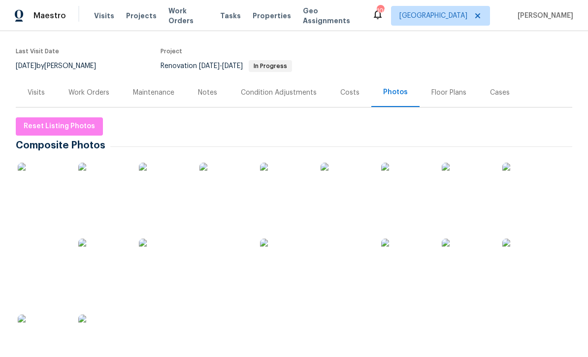
scroll to position [77, 0]
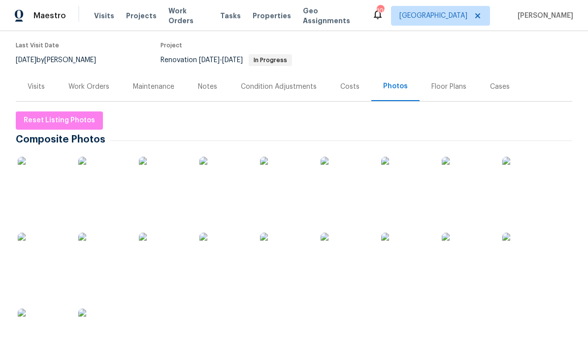
click at [225, 260] on img at bounding box center [224, 257] width 49 height 49
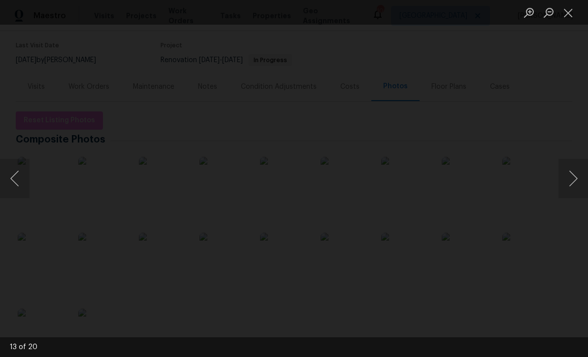
click at [235, 213] on img "Lightbox" at bounding box center [292, 128] width 980 height 594
click at [568, 18] on button "Close lightbox" at bounding box center [569, 12] width 20 height 17
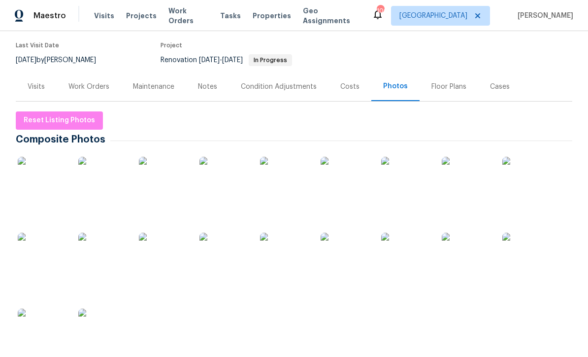
click at [463, 257] on img at bounding box center [466, 257] width 49 height 49
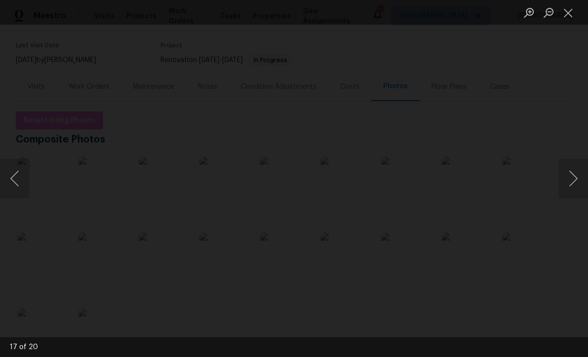
click at [569, 14] on button "Close lightbox" at bounding box center [569, 12] width 20 height 17
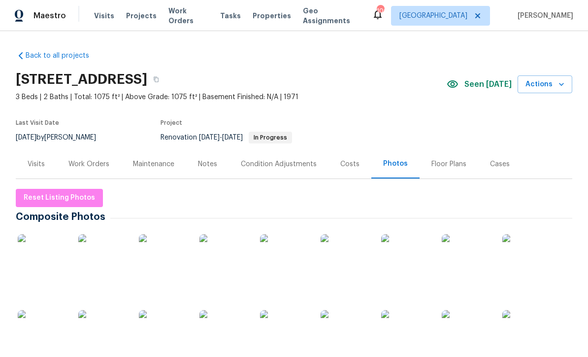
scroll to position [0, 0]
click at [88, 164] on div "Work Orders" at bounding box center [88, 164] width 41 height 10
